Goal: Information Seeking & Learning: Learn about a topic

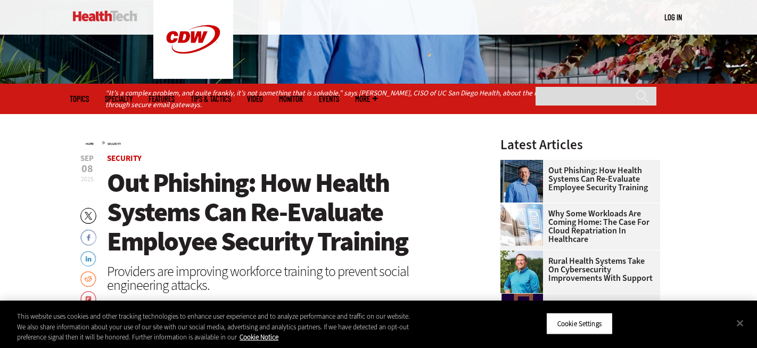
scroll to position [282, 0]
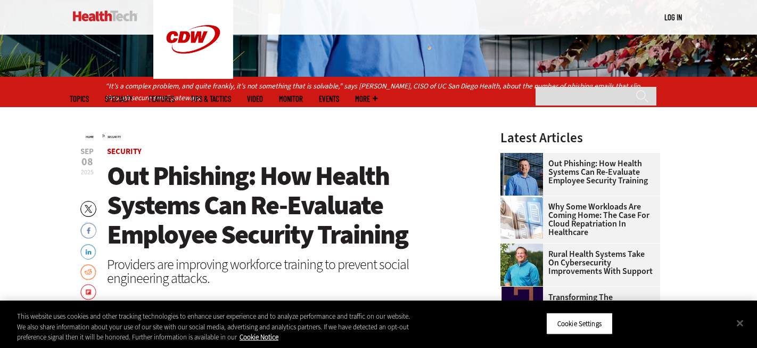
click at [163, 219] on span "Out Phishing: How Health Systems Can Re-Evaluate Employee Security Training" at bounding box center [257, 205] width 301 height 94
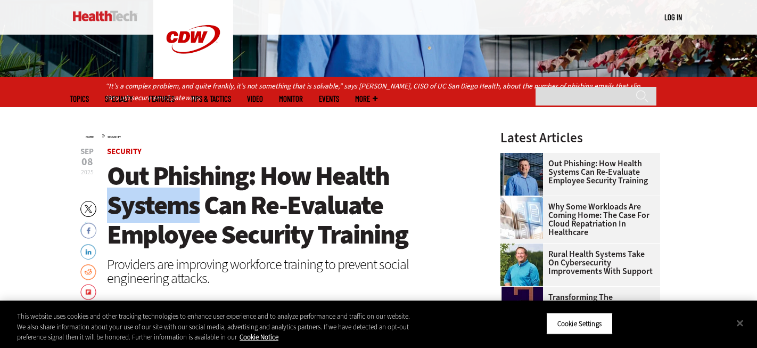
click at [163, 219] on span "Out Phishing: How Health Systems Can Re-Evaluate Employee Security Training" at bounding box center [257, 205] width 301 height 94
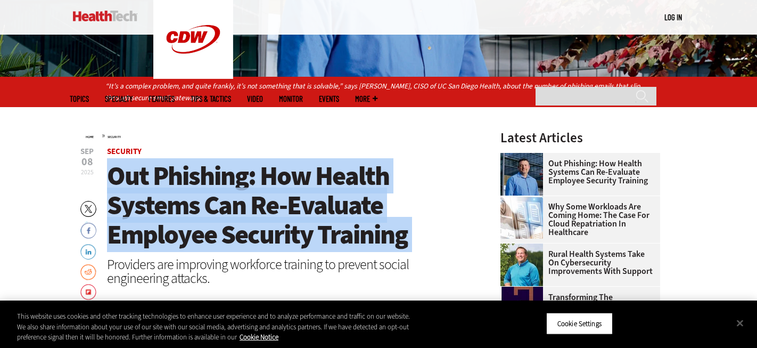
click at [163, 219] on span "Out Phishing: How Health Systems Can Re-Evaluate Employee Security Training" at bounding box center [257, 205] width 301 height 94
copy header "Out Phishing: How Health Systems Can Re-Evaluate Employee Security Training"
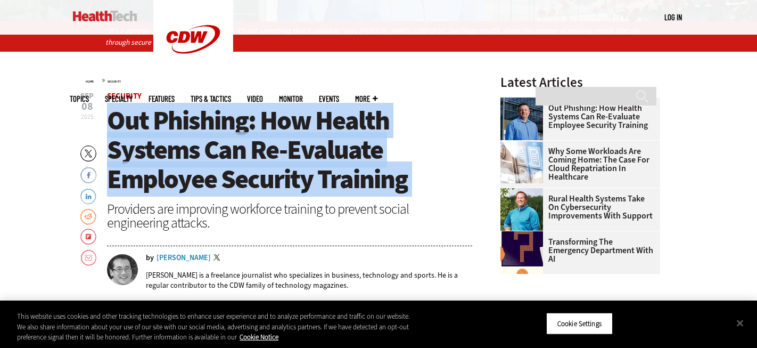
scroll to position [340, 0]
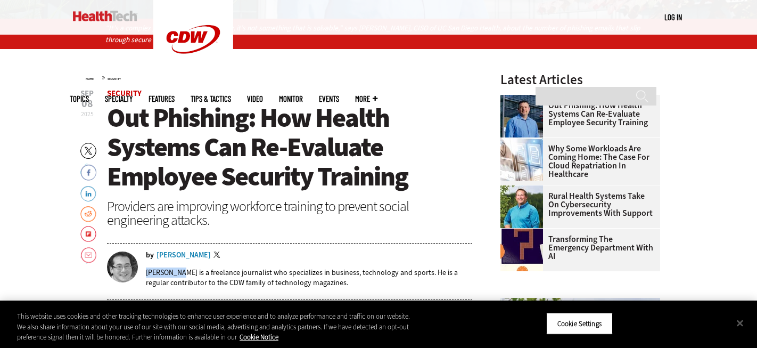
drag, startPoint x: 181, startPoint y: 273, endPoint x: 138, endPoint y: 277, distance: 42.8
click at [138, 277] on div "by Wylie Wong Twitter Wylie Wong is a freelance journalist who specializes in b…" at bounding box center [289, 273] width 365 height 44
copy p "[PERSON_NAME]"
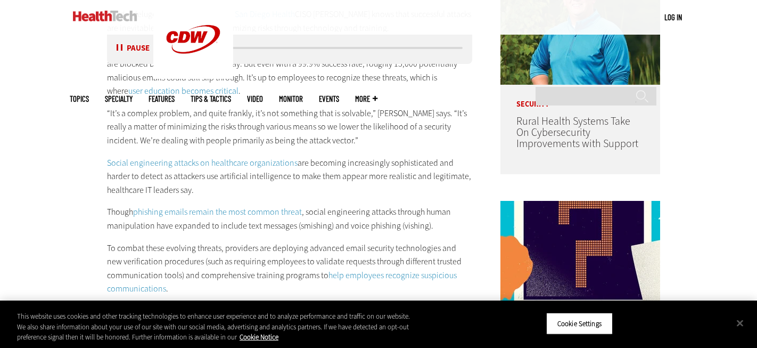
scroll to position [677, 0]
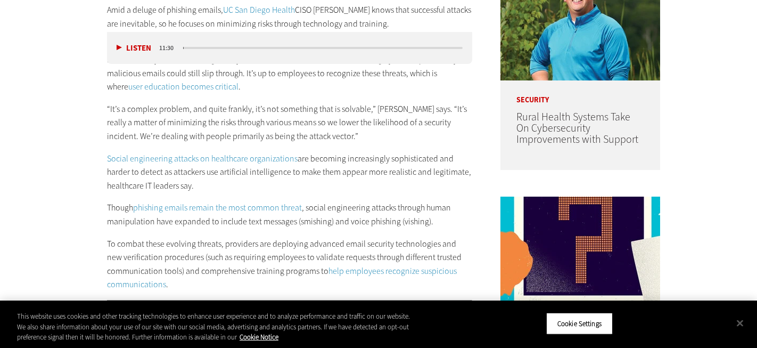
click at [421, 148] on div "Amid a deluge of phishing emails, UC San Diego Health CISO Scott Currie knows t…" at bounding box center [289, 147] width 365 height 288
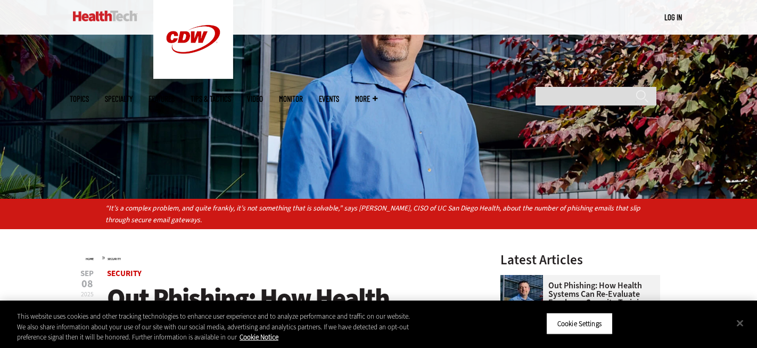
scroll to position [286, 0]
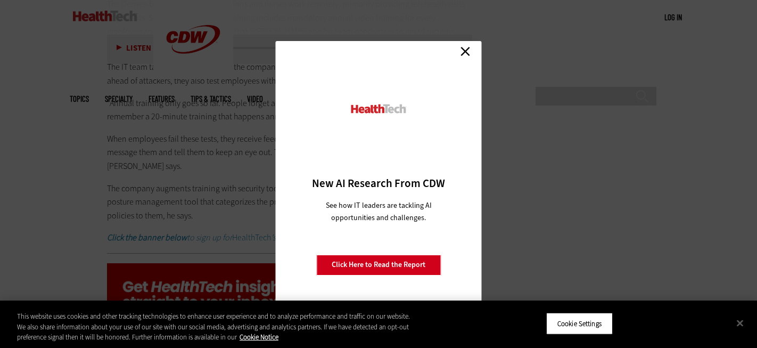
scroll to position [1531, 0]
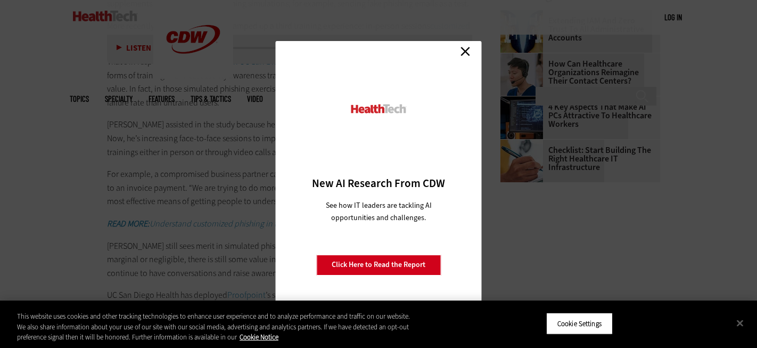
click at [464, 47] on link "Close" at bounding box center [465, 52] width 16 height 16
